Goal: Information Seeking & Learning: Find specific page/section

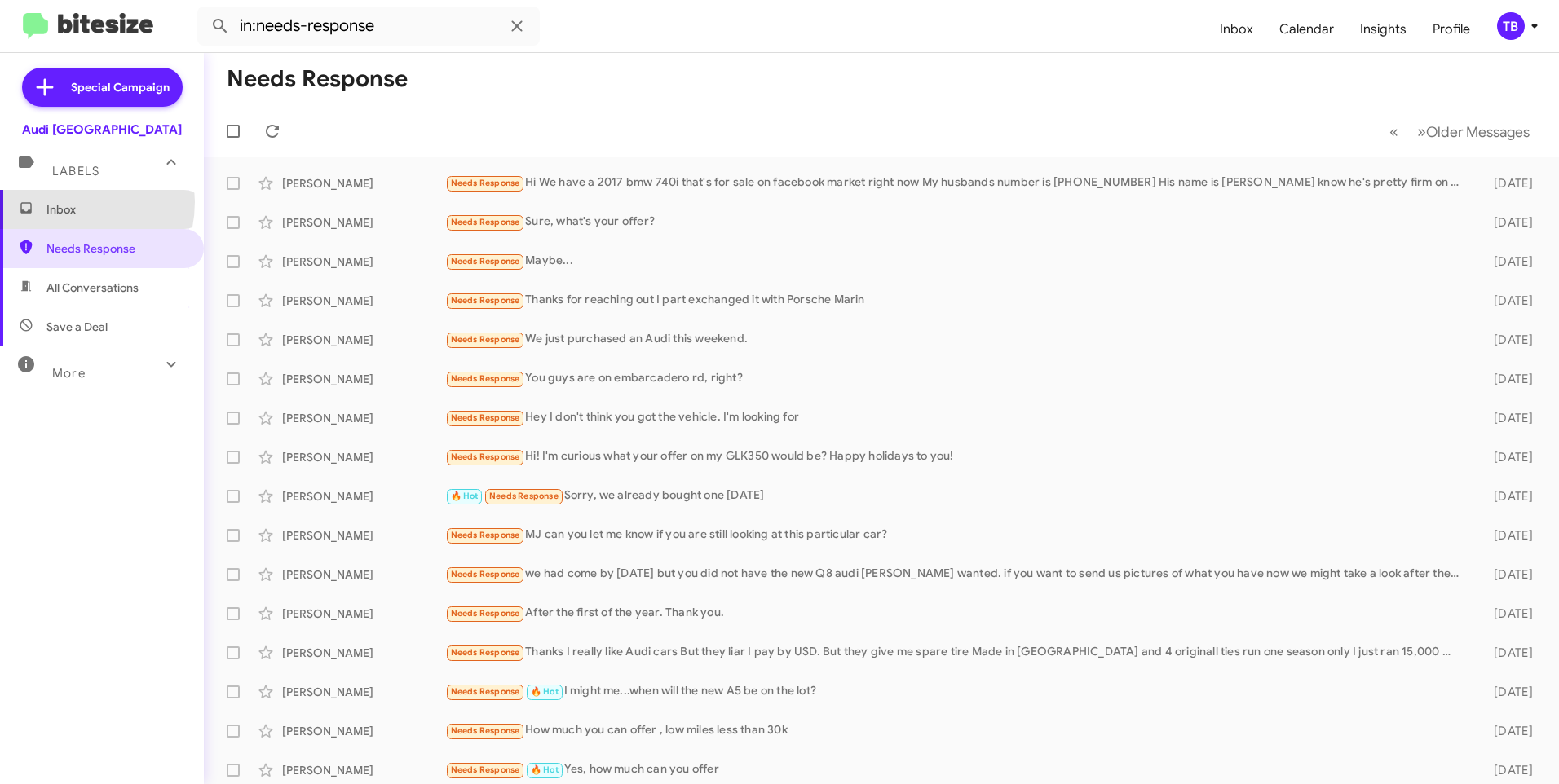
click at [58, 202] on span "Inbox" at bounding box center [115, 210] width 138 height 16
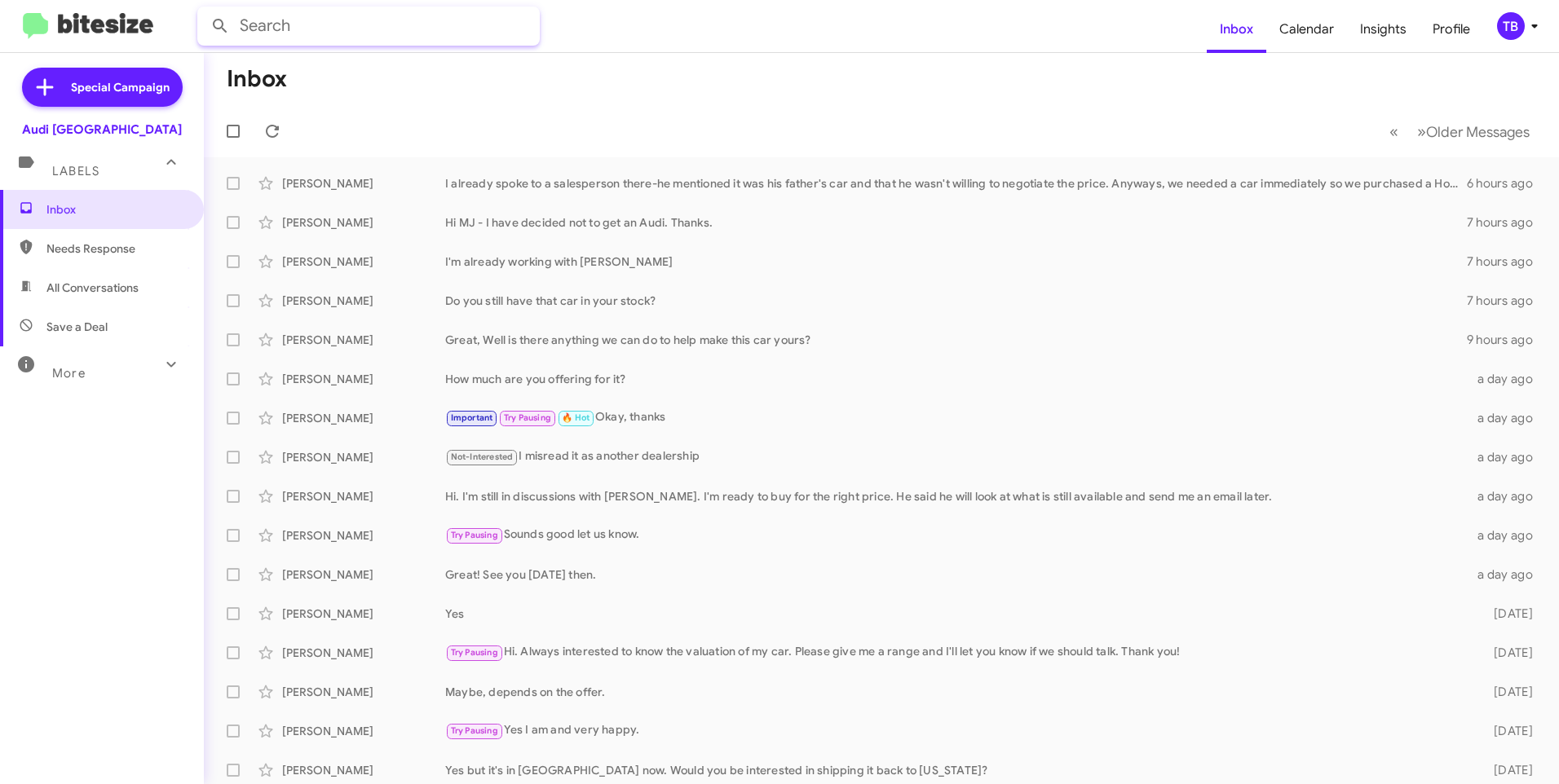
click at [324, 25] on input "text" at bounding box center [369, 26] width 342 height 39
click at [204, 10] on button at bounding box center [221, 26] width 33 height 33
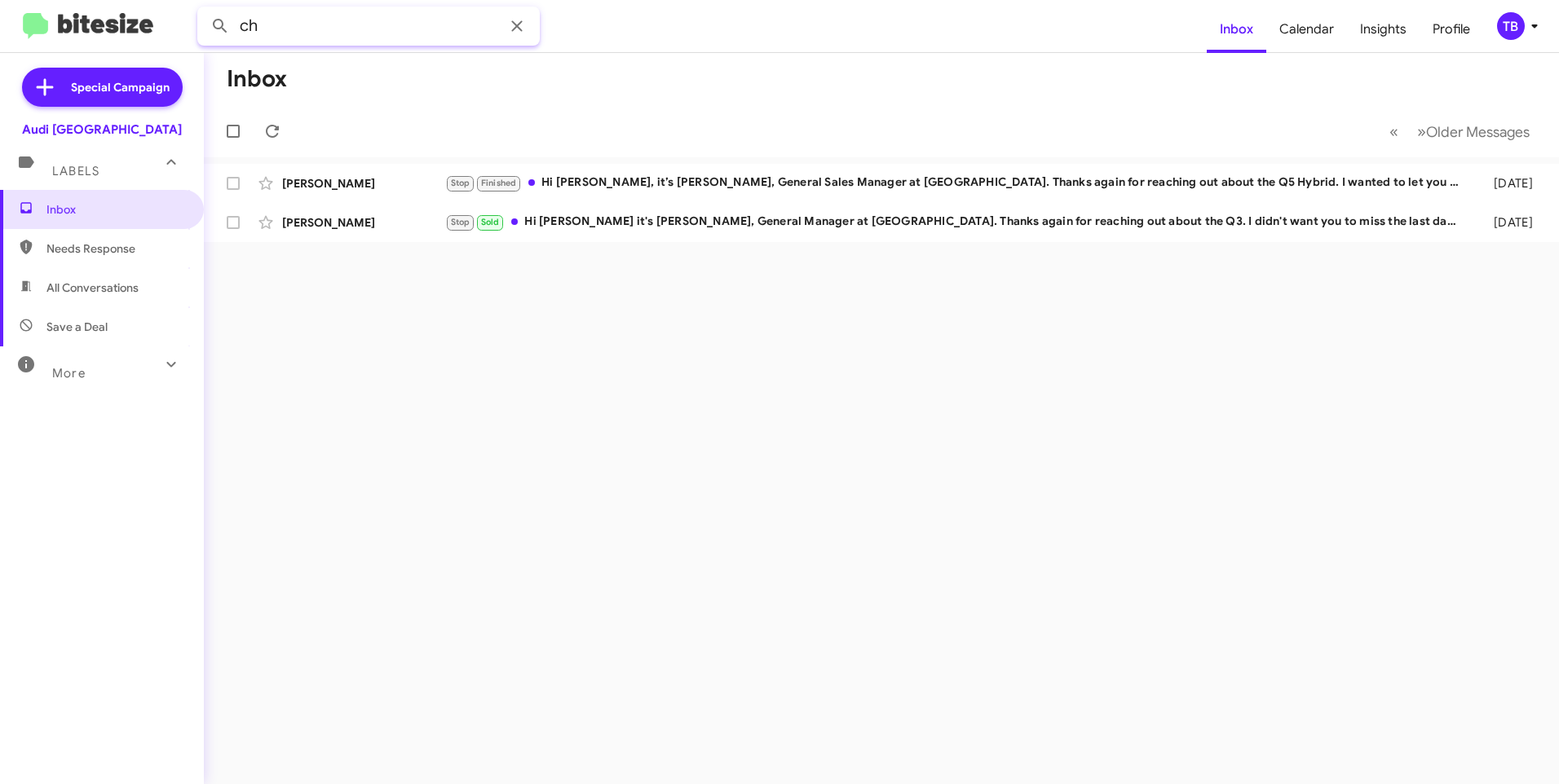
type input "c"
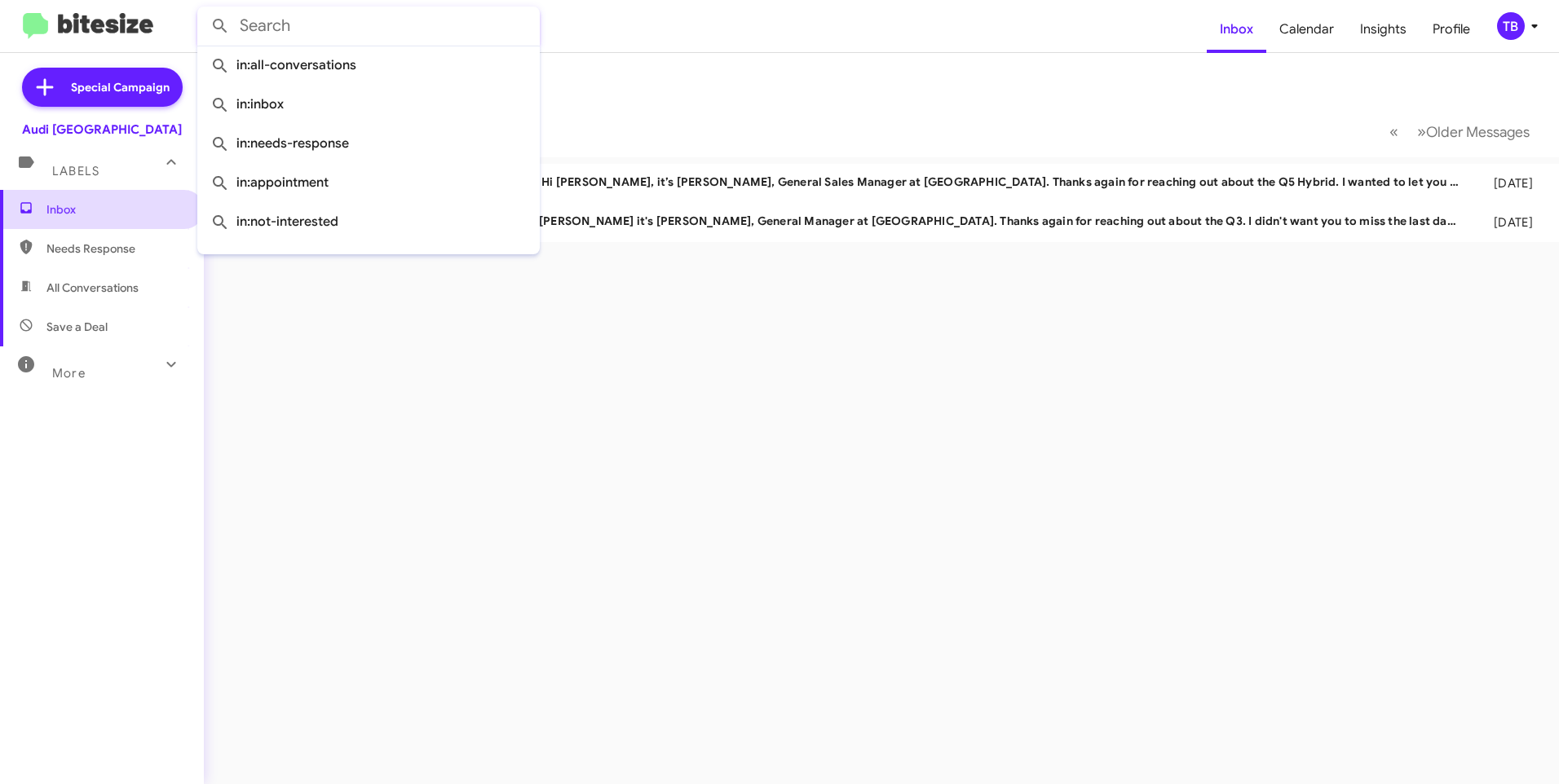
click at [86, 219] on span "Inbox" at bounding box center [102, 210] width 204 height 39
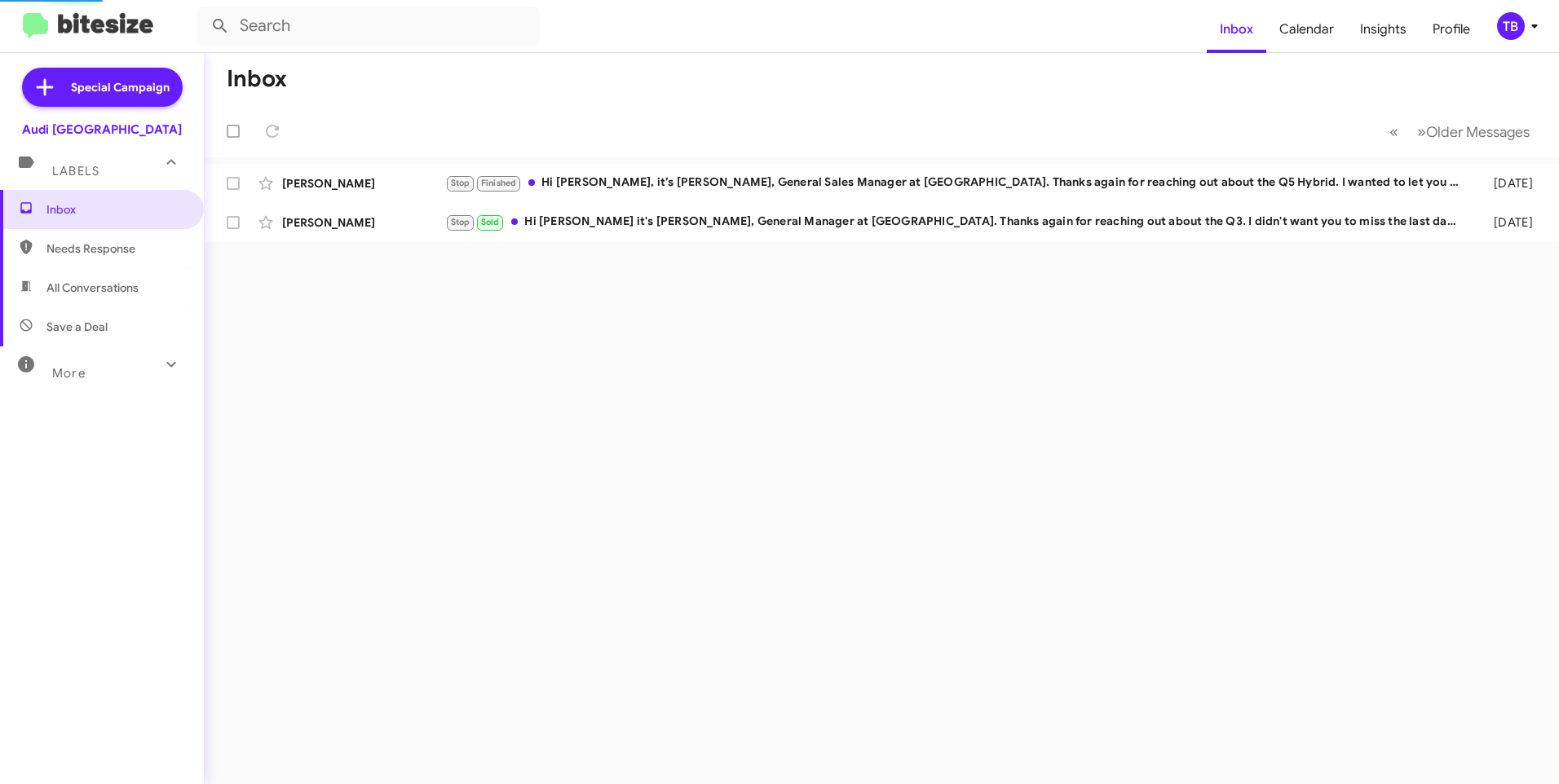
click at [86, 245] on span "Needs Response" at bounding box center [115, 248] width 138 height 16
type input "in:needs-response"
